Goal: Information Seeking & Learning: Learn about a topic

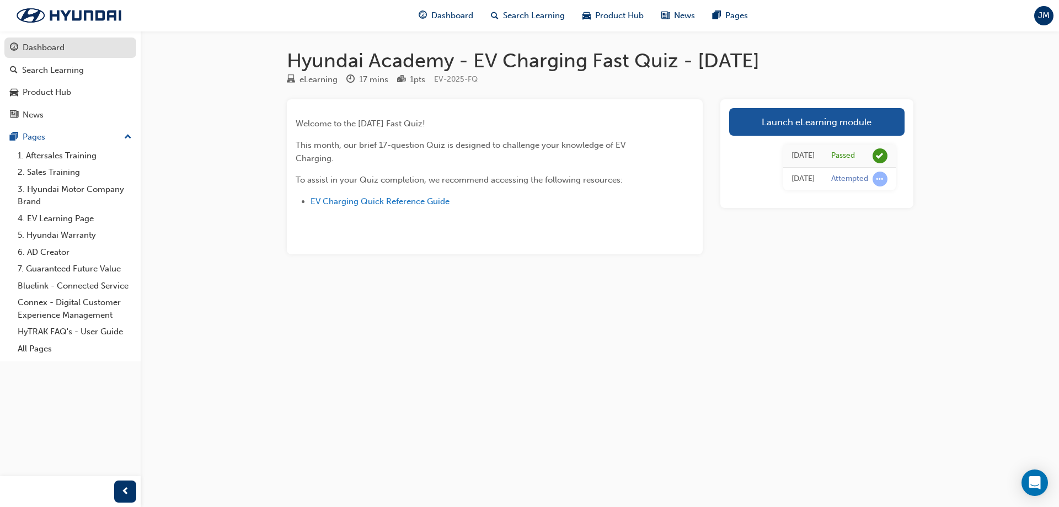
click at [28, 52] on div "Dashboard" at bounding box center [44, 47] width 42 height 13
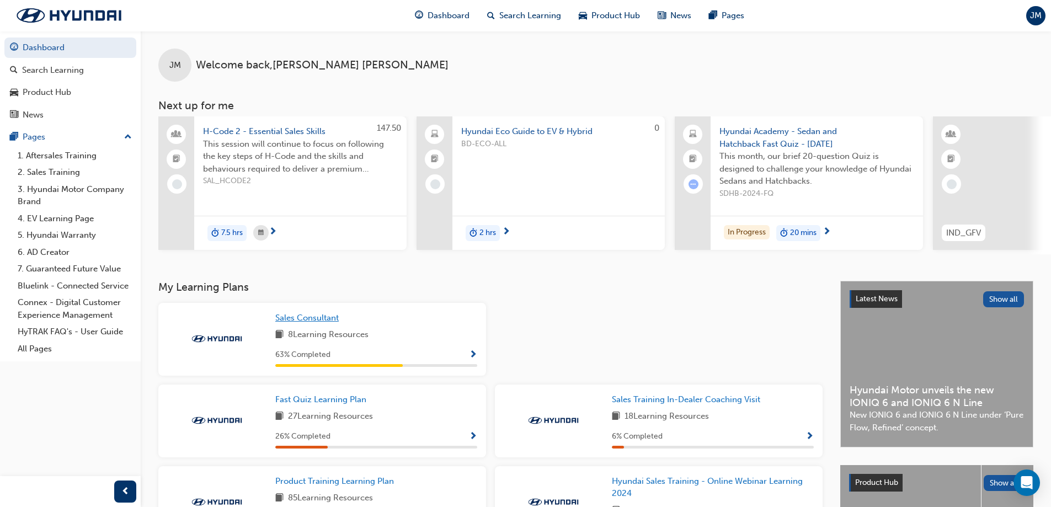
click at [301, 317] on link "Sales Consultant" at bounding box center [309, 318] width 68 height 13
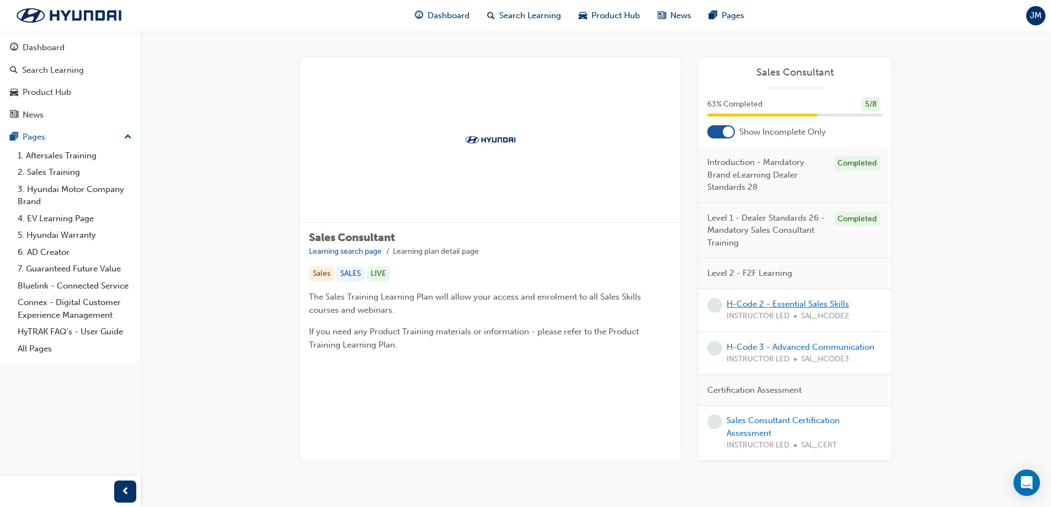
click at [768, 306] on link "H-Code 2 - Essential Sales Skills" at bounding box center [787, 304] width 122 height 10
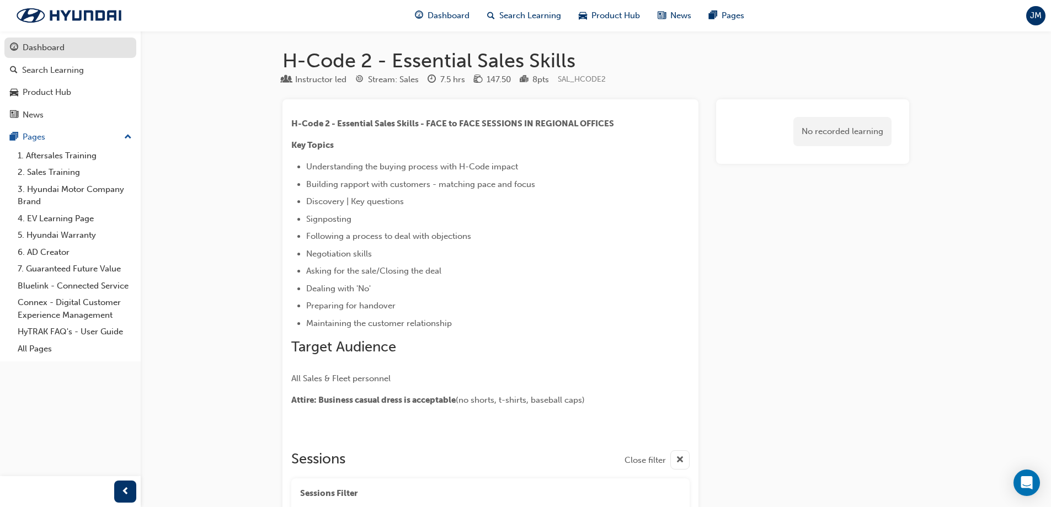
click at [32, 47] on div "Dashboard" at bounding box center [44, 47] width 42 height 13
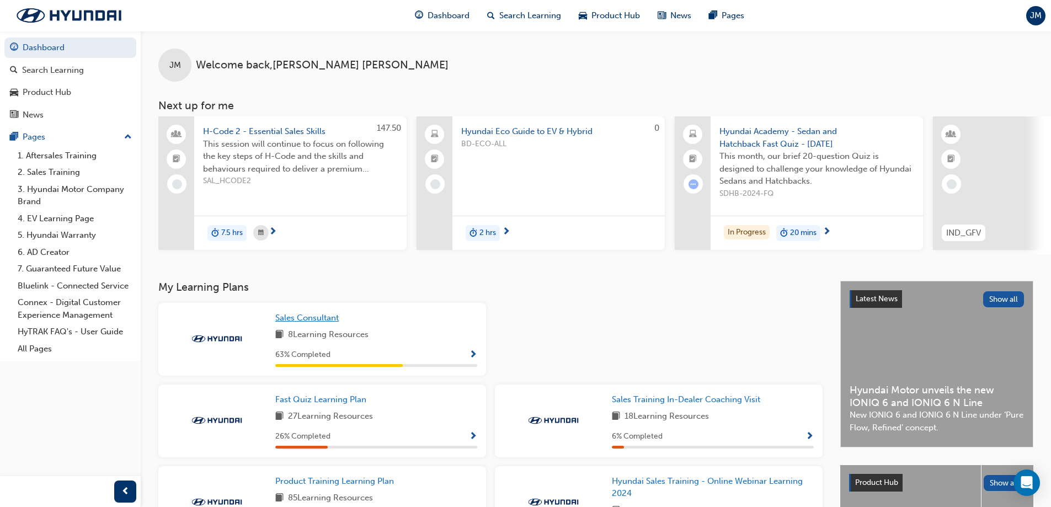
click at [293, 319] on span "Sales Consultant" at bounding box center [306, 318] width 63 height 10
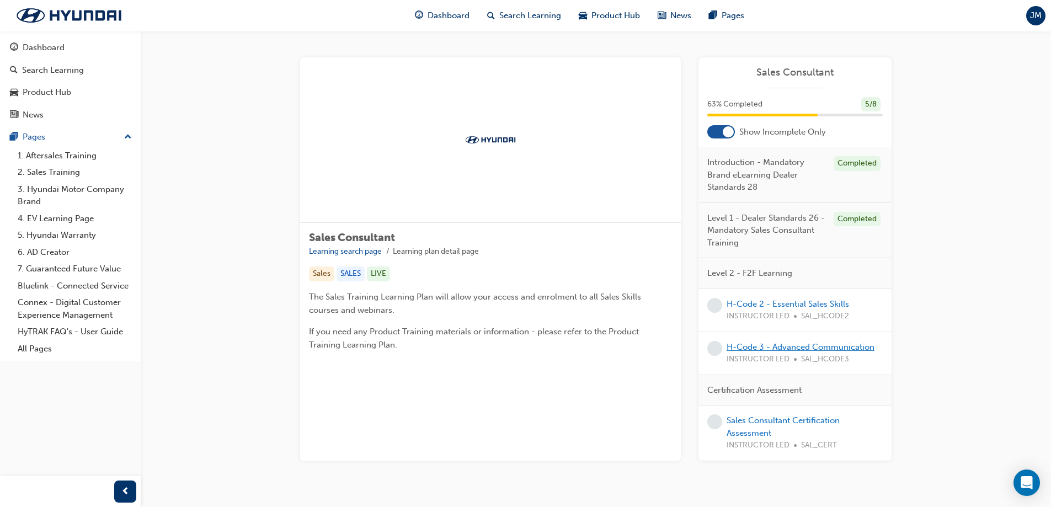
click at [777, 349] on link "H-Code 3 - Advanced Communication" at bounding box center [800, 347] width 148 height 10
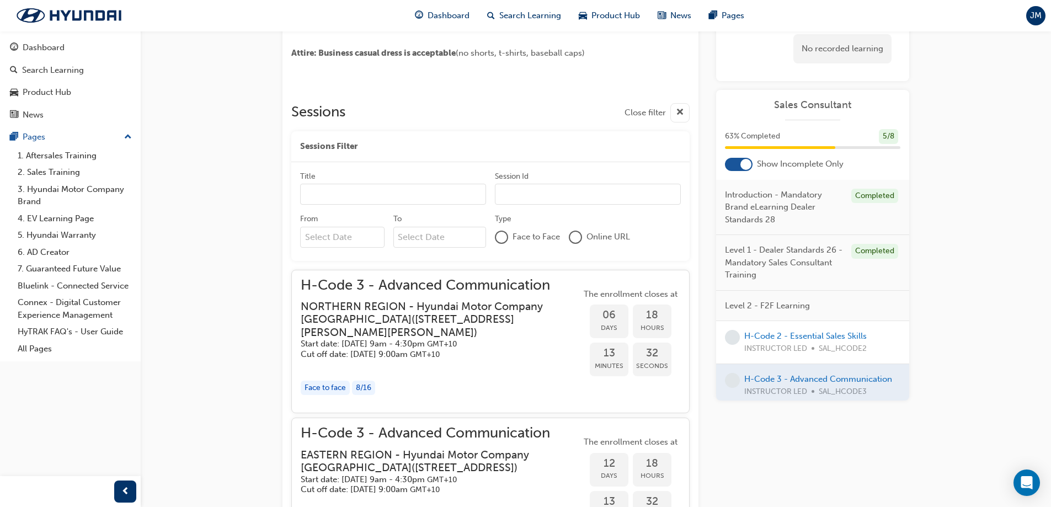
scroll to position [539, 0]
